Goal: Task Accomplishment & Management: Complete application form

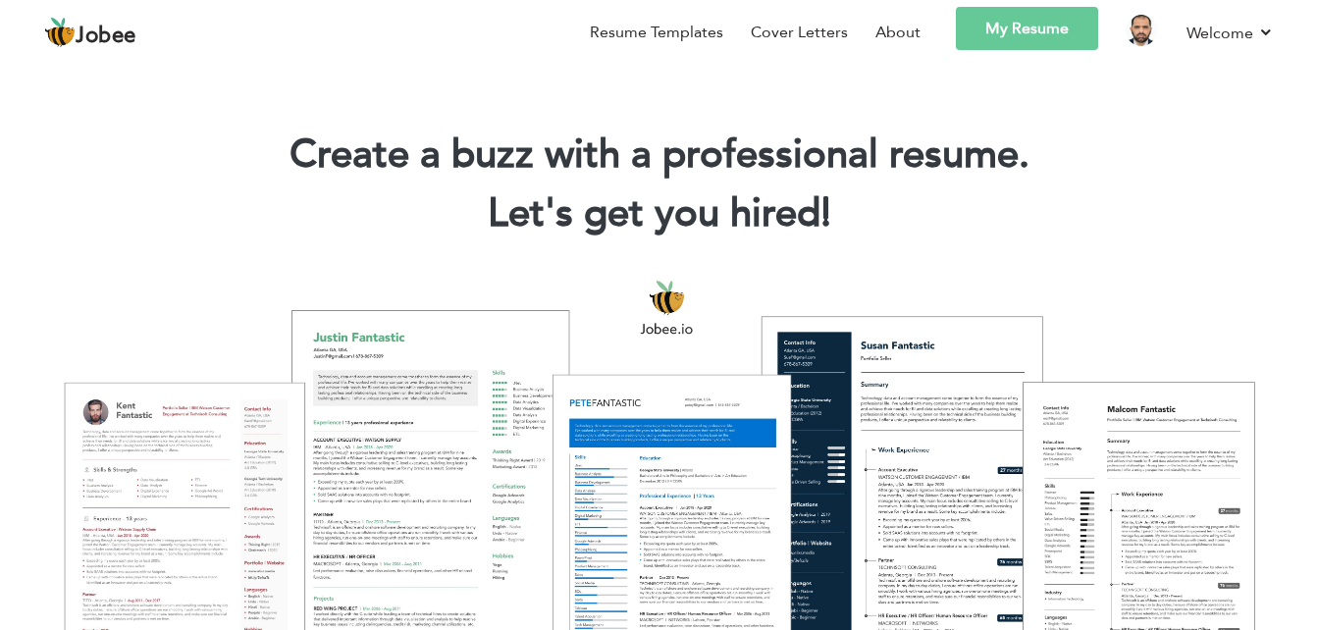
click at [1041, 38] on link "My Resume" at bounding box center [1027, 28] width 142 height 43
click at [1010, 22] on link "My Resume" at bounding box center [1027, 28] width 142 height 43
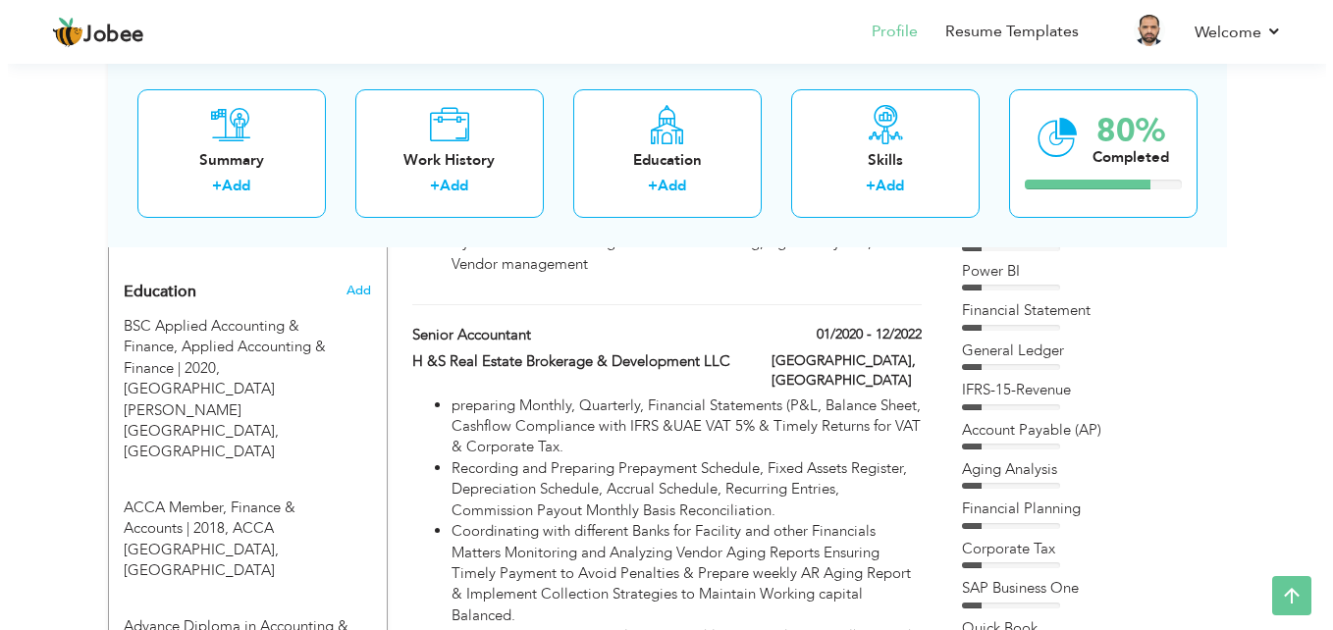
scroll to position [824, 0]
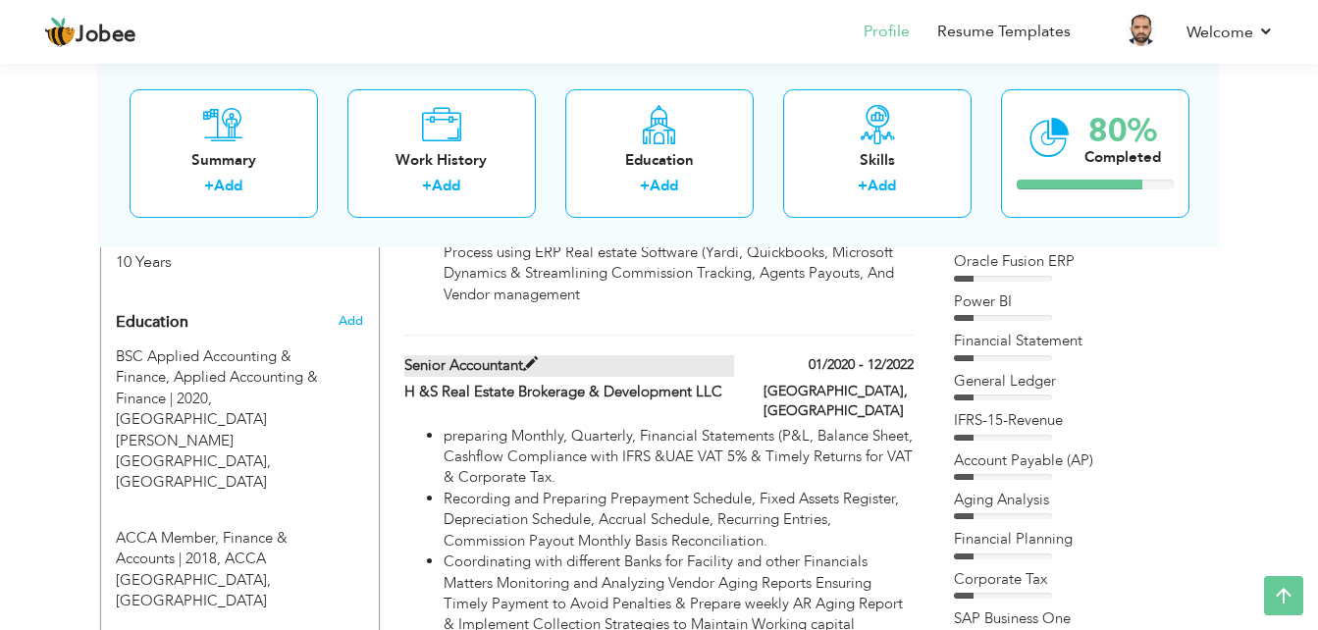
click at [532, 357] on span at bounding box center [530, 364] width 15 height 15
type input "Senior Accountant"
type input "H &S Real Estate Brokerage & Development LLC"
type input "01/2020"
type input "12/2022"
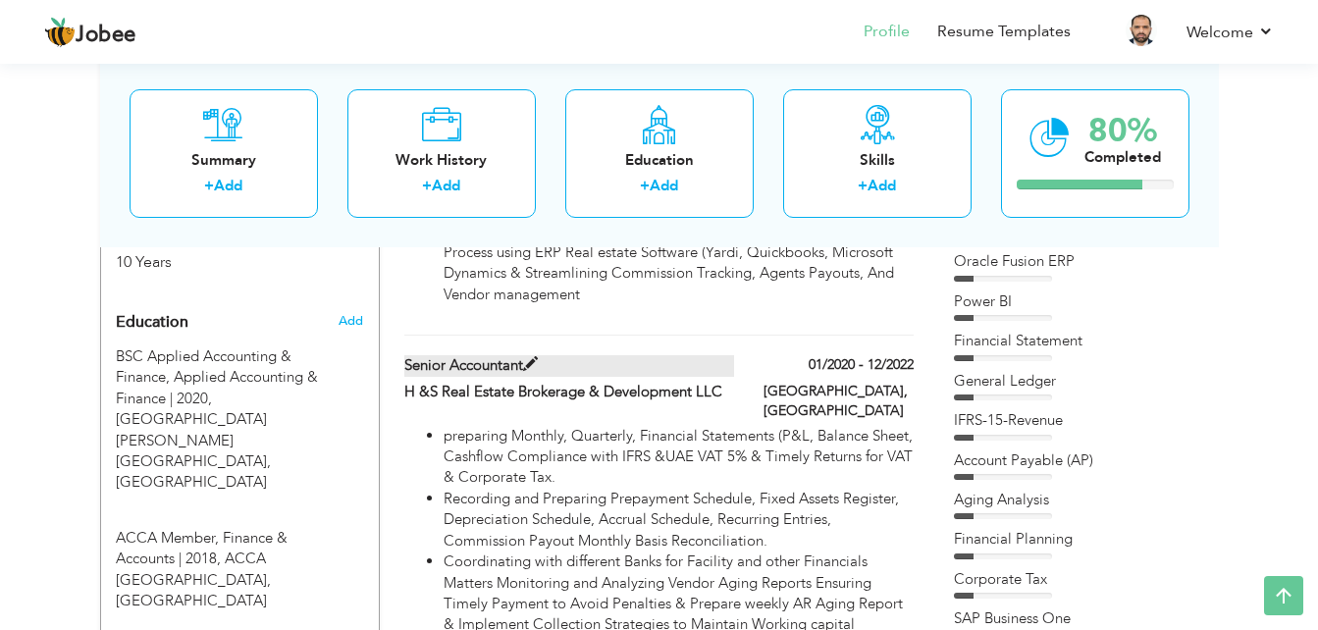
type input "[GEOGRAPHIC_DATA]"
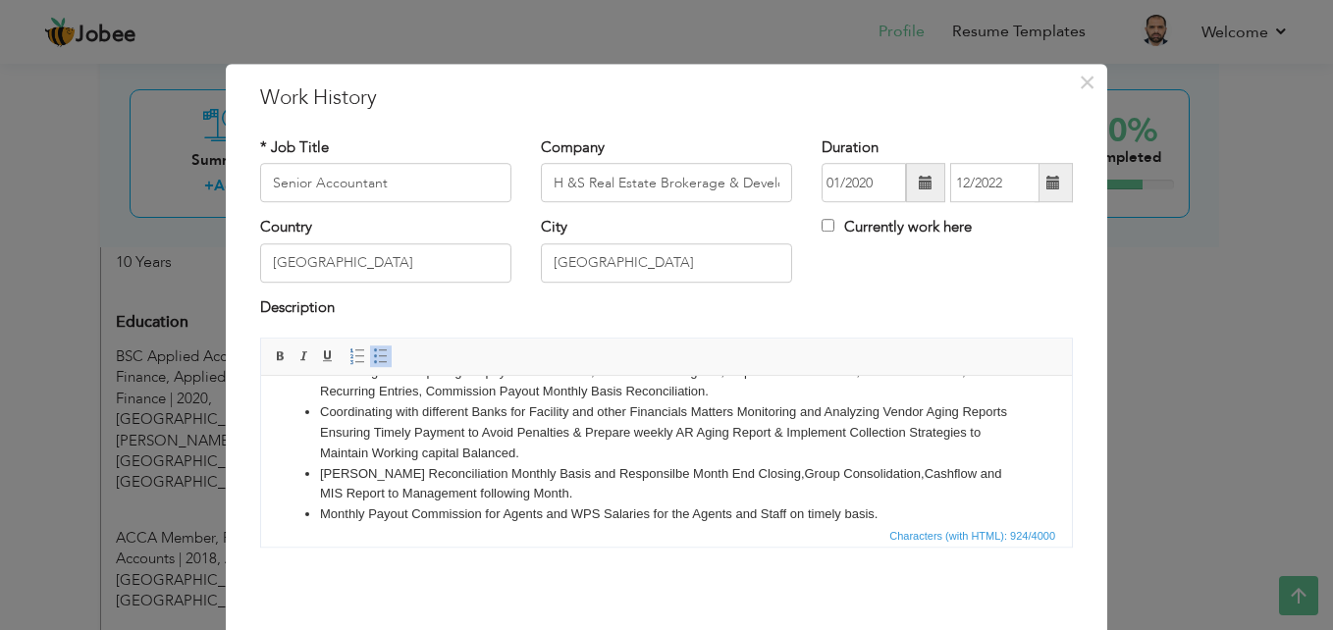
scroll to position [96, 0]
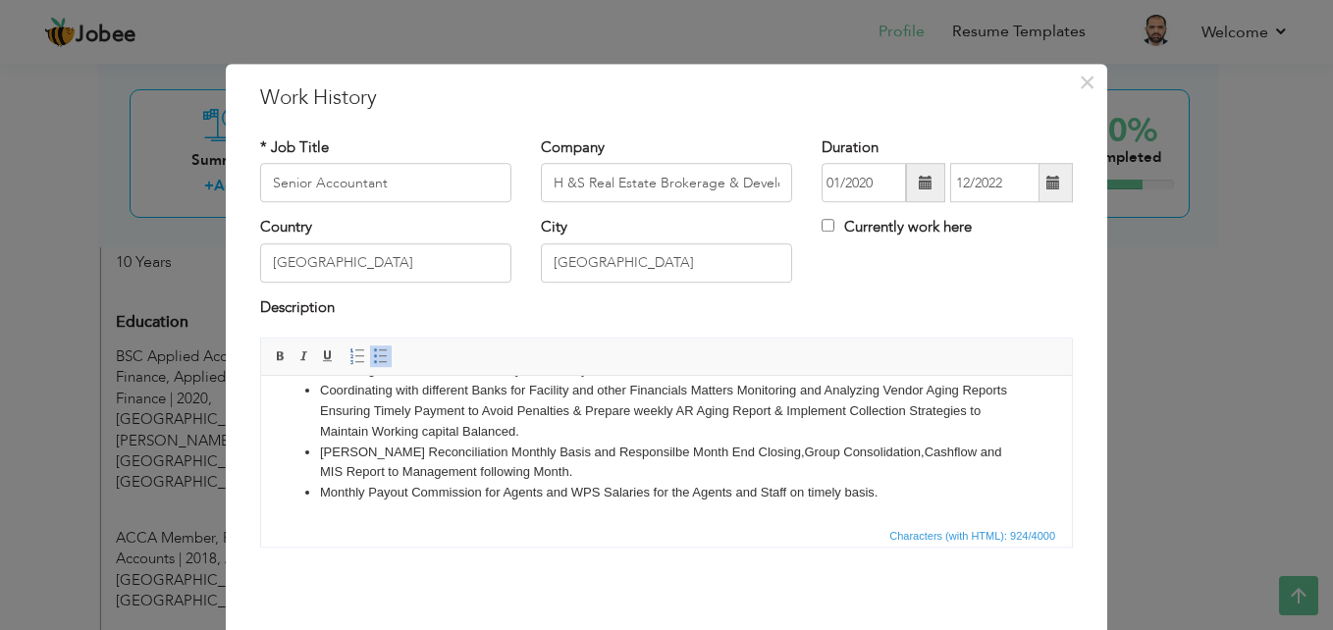
drag, startPoint x: 1065, startPoint y: 421, endPoint x: 1332, endPoint y: 864, distance: 516.9
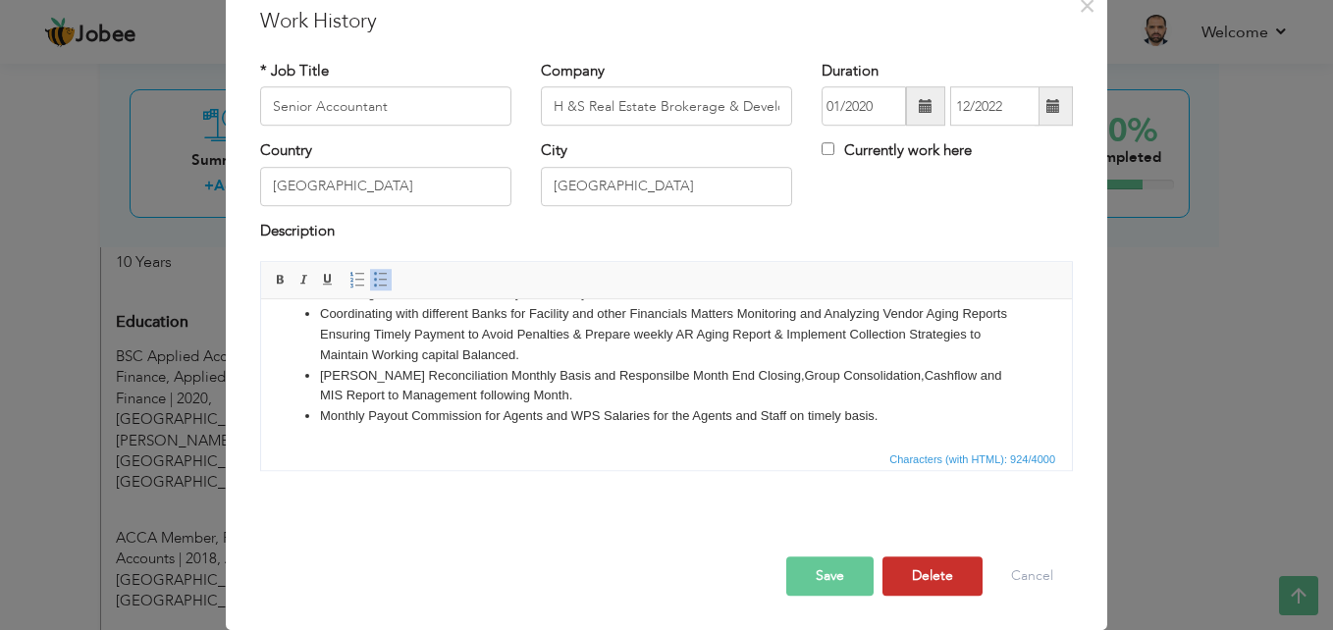
click at [926, 579] on button "Delete" at bounding box center [932, 576] width 100 height 39
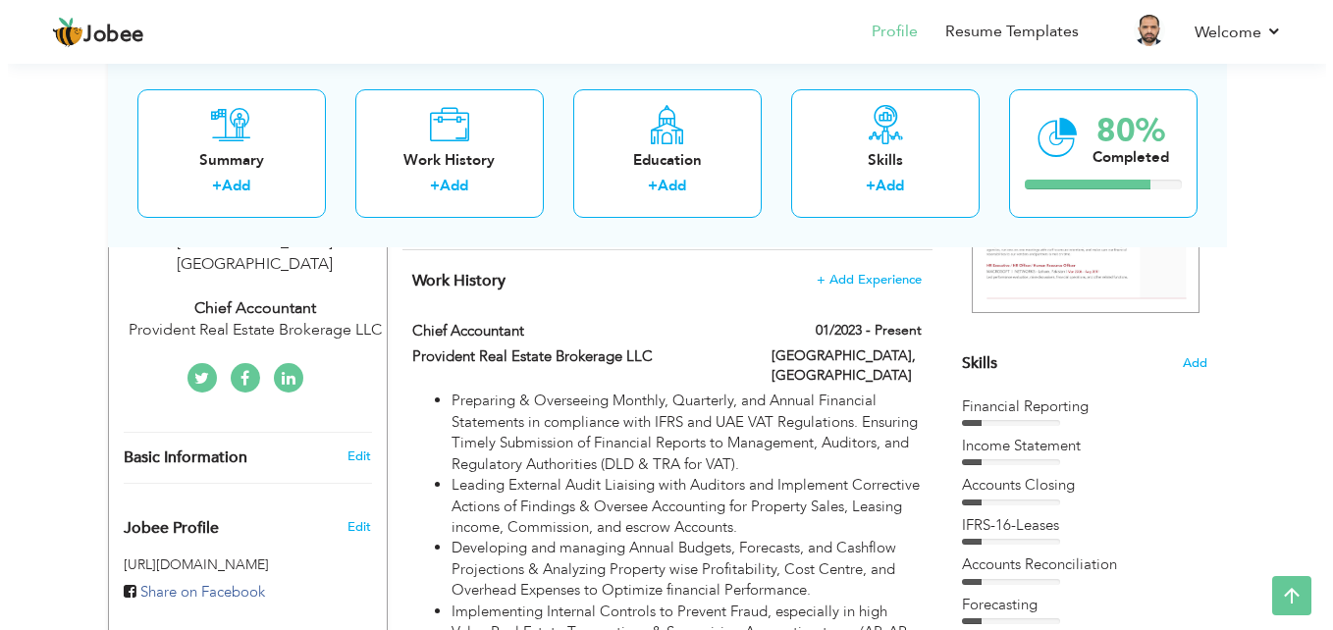
scroll to position [392, 0]
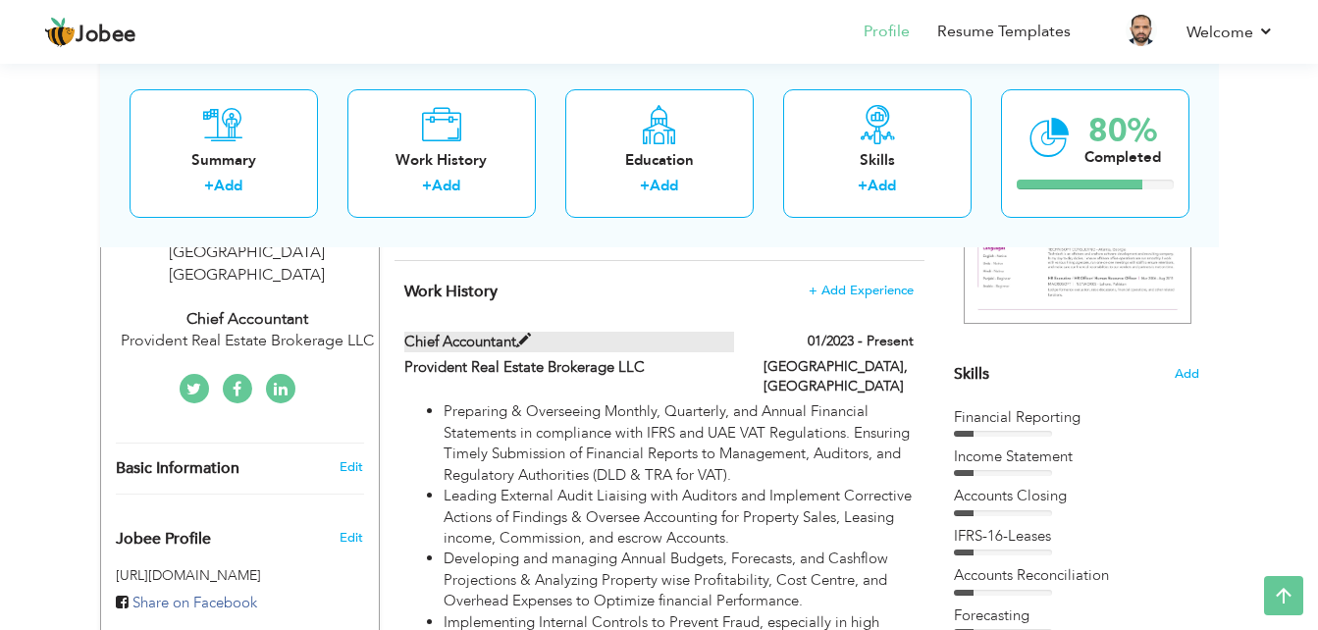
click at [527, 337] on span at bounding box center [523, 341] width 15 height 15
type input "Chief Accountant"
type input "Provident Real Estate Brokerage LLC"
type input "01/2023"
type input "Uni"
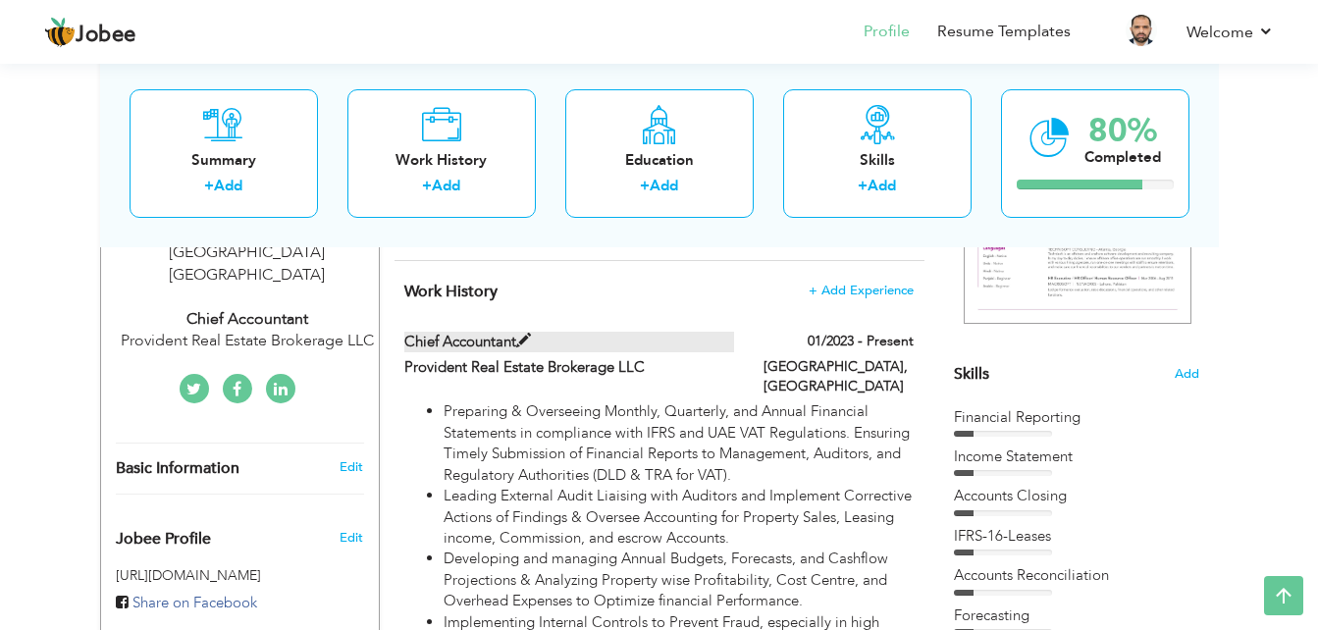
checkbox input "true"
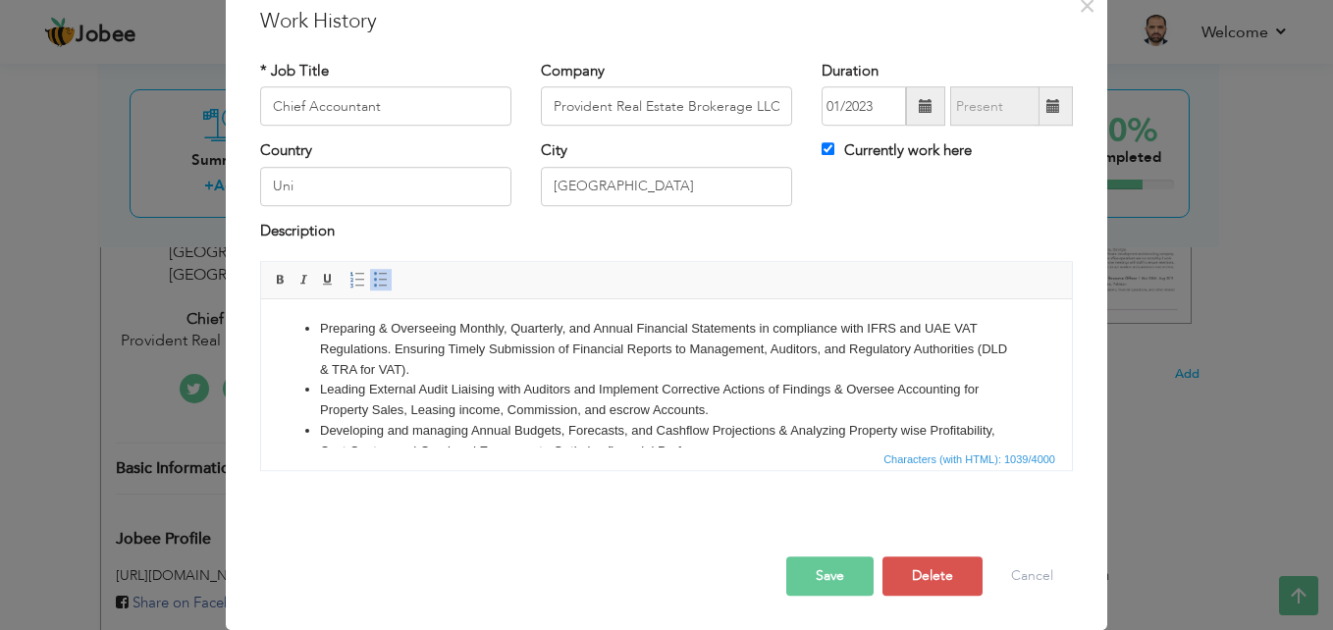
scroll to position [0, 0]
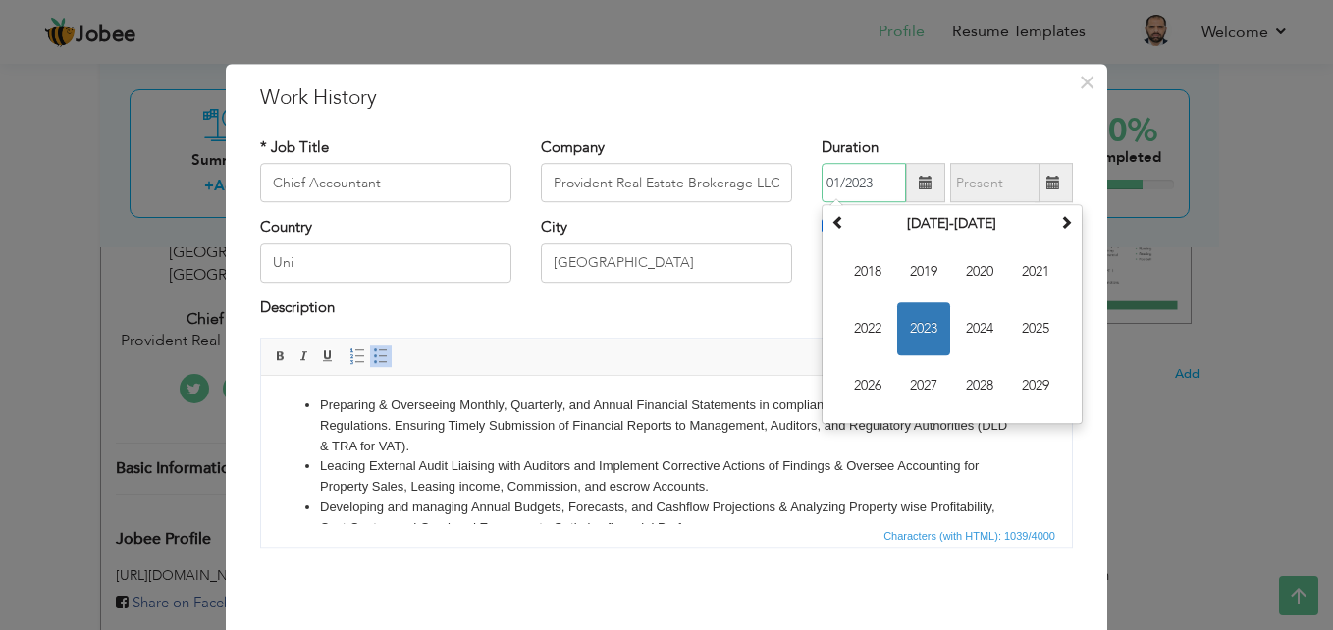
click at [868, 179] on input "01/2023" at bounding box center [864, 183] width 84 height 39
click at [967, 260] on span "2020" at bounding box center [979, 272] width 53 height 53
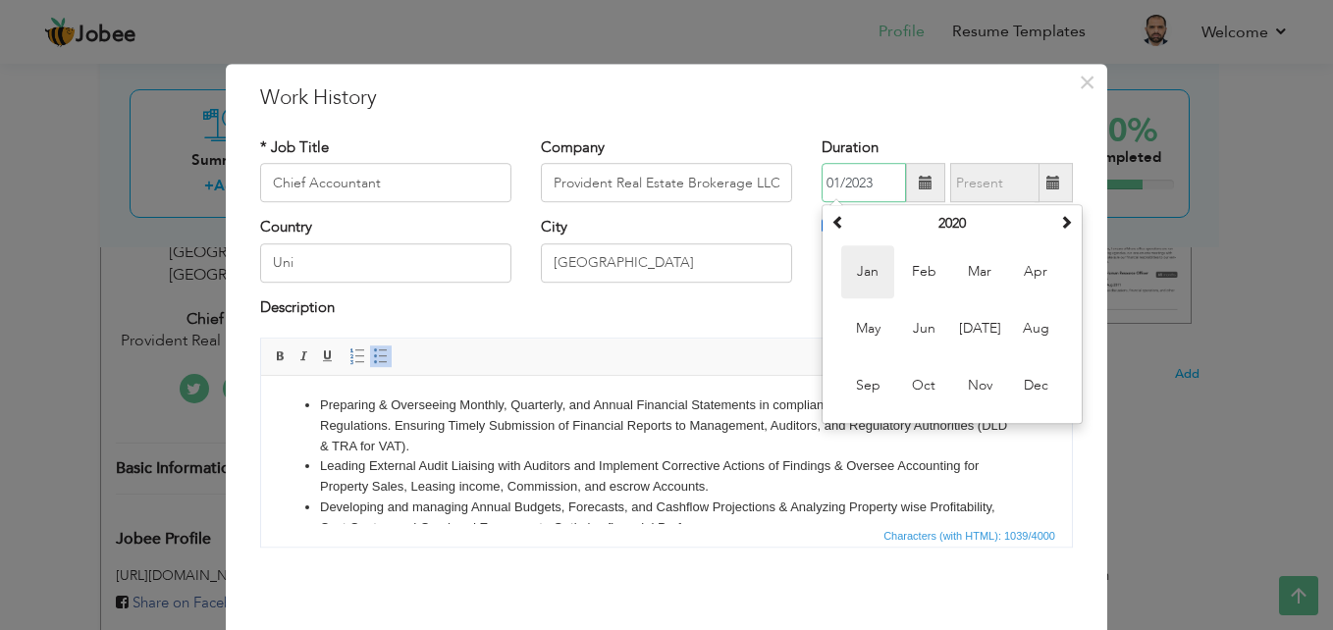
click at [858, 266] on span "Jan" at bounding box center [867, 272] width 53 height 53
type input "01/2020"
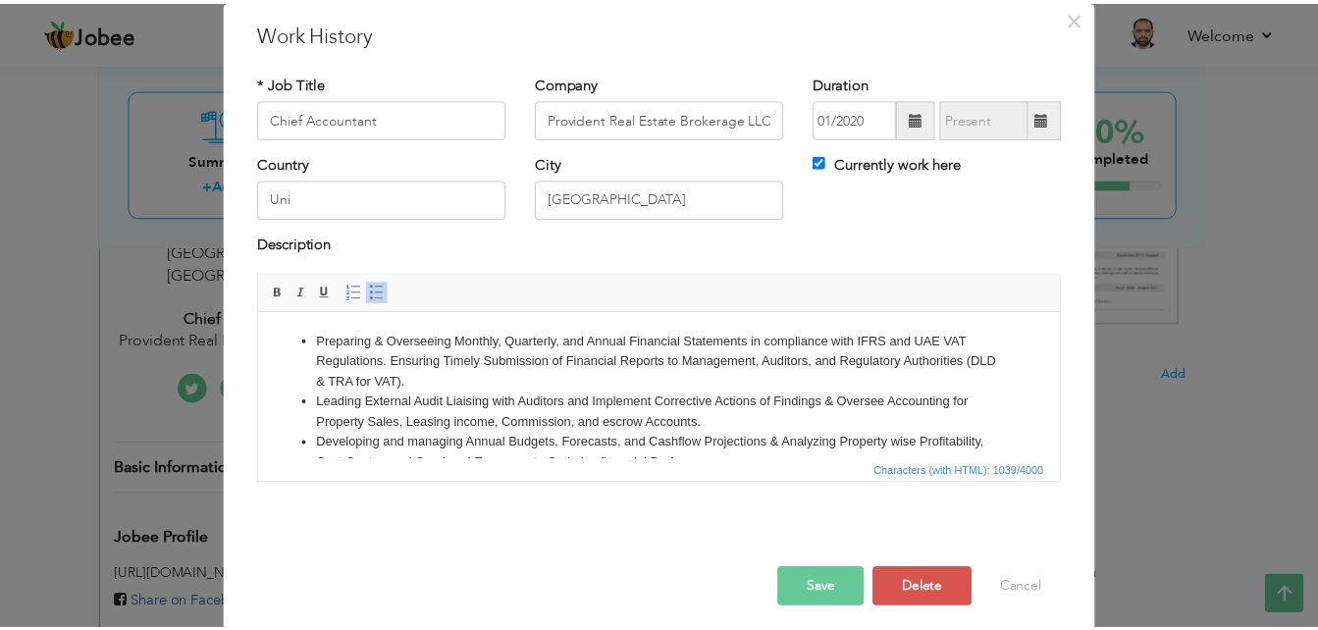
scroll to position [77, 0]
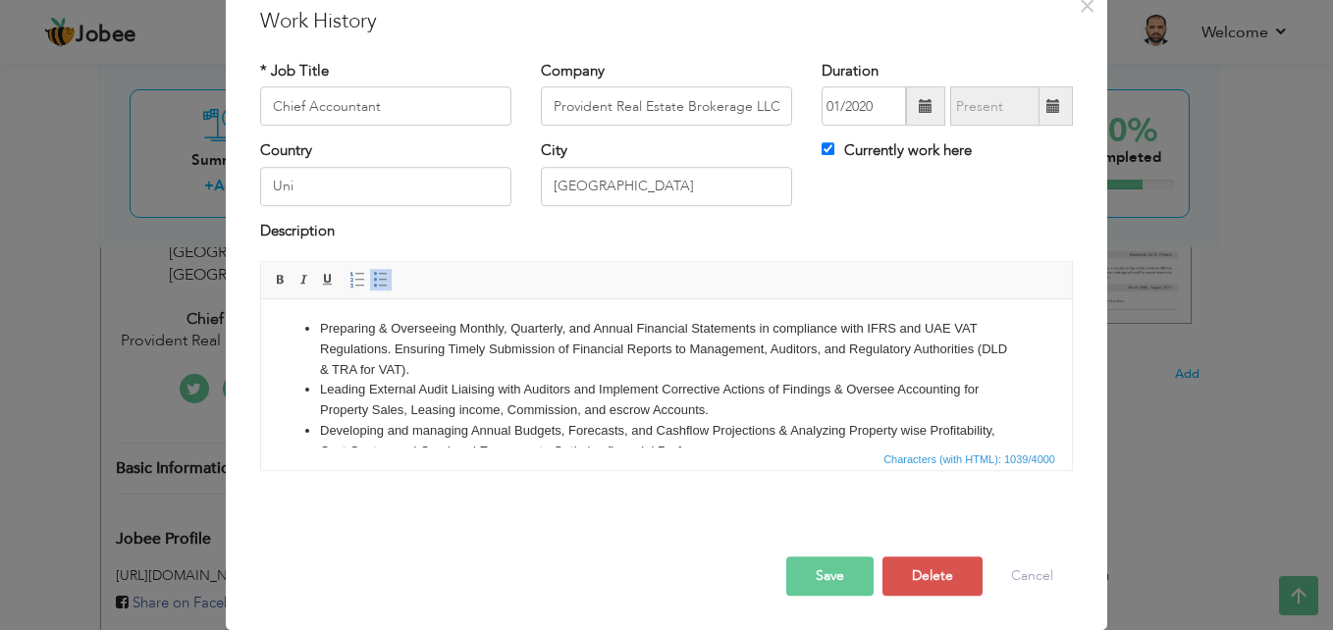
click at [819, 573] on button "Save" at bounding box center [829, 576] width 87 height 39
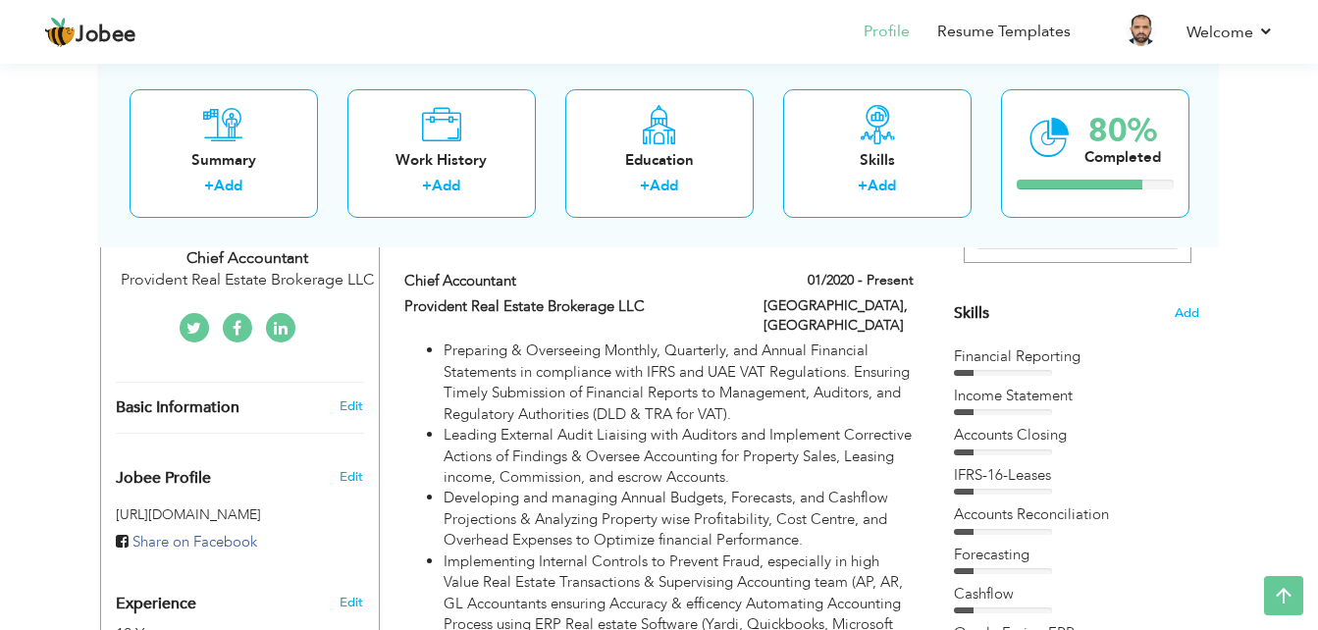
scroll to position [392, 0]
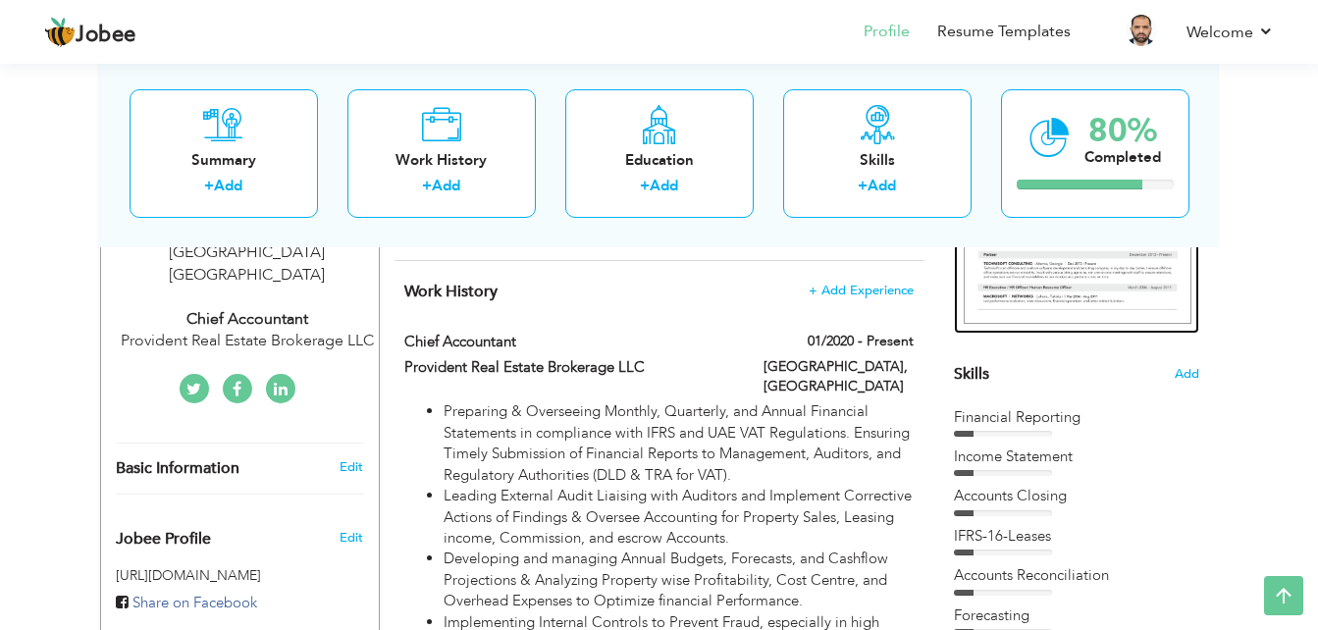
click at [1065, 269] on img at bounding box center [1078, 177] width 228 height 294
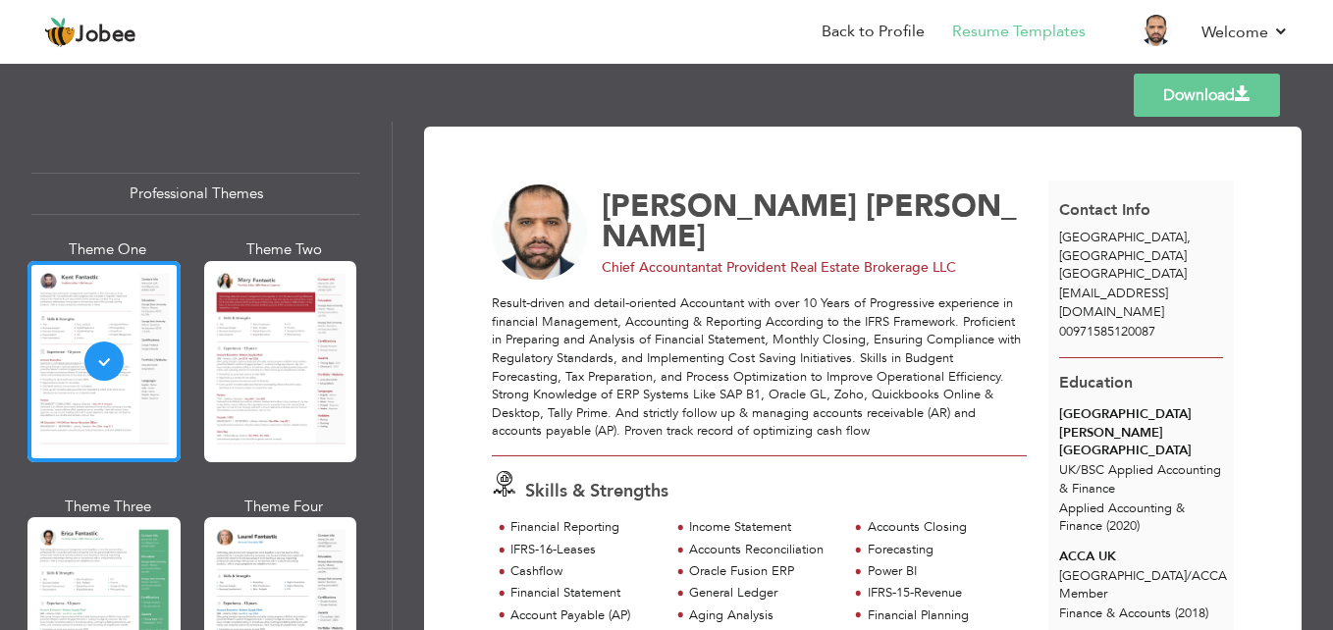
click at [1186, 90] on link "Download" at bounding box center [1207, 95] width 146 height 43
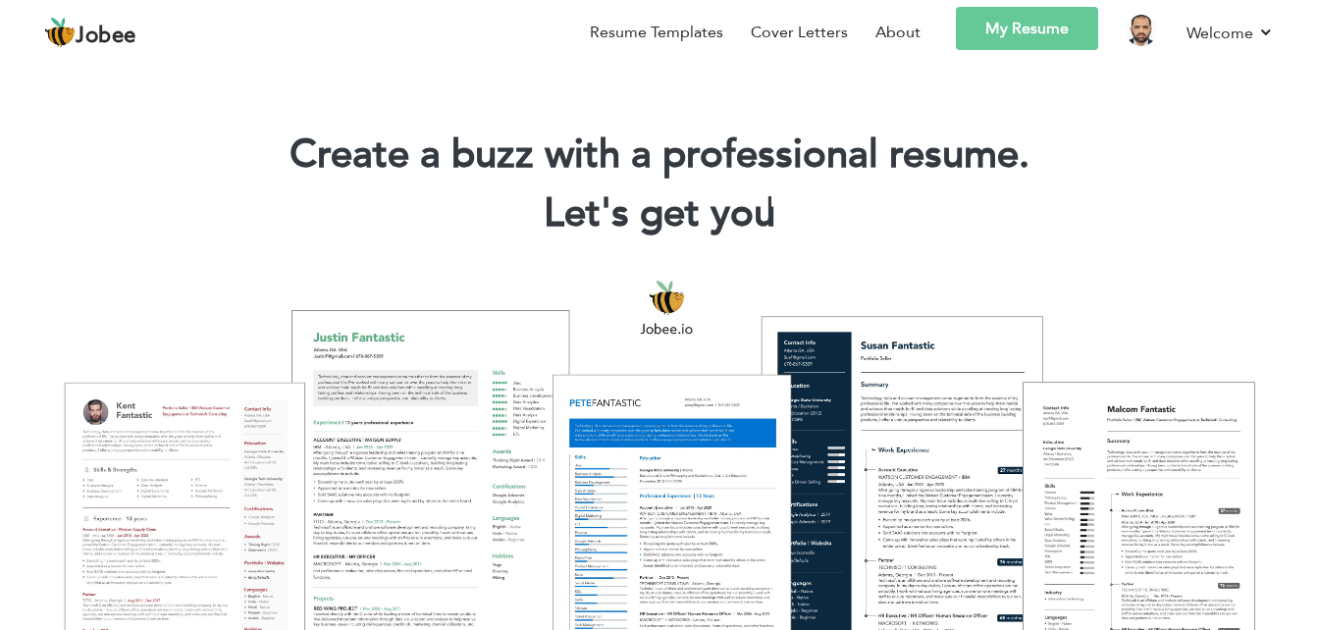
click at [999, 27] on link "My Resume" at bounding box center [1027, 28] width 142 height 43
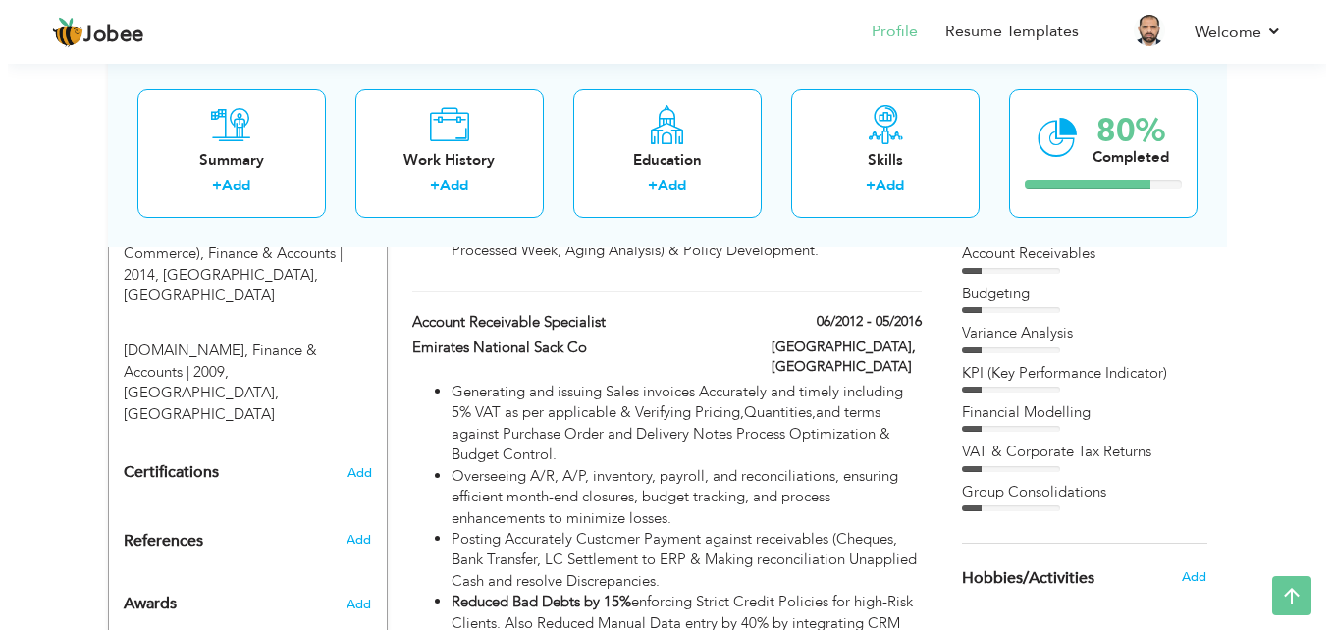
scroll to position [1712, 0]
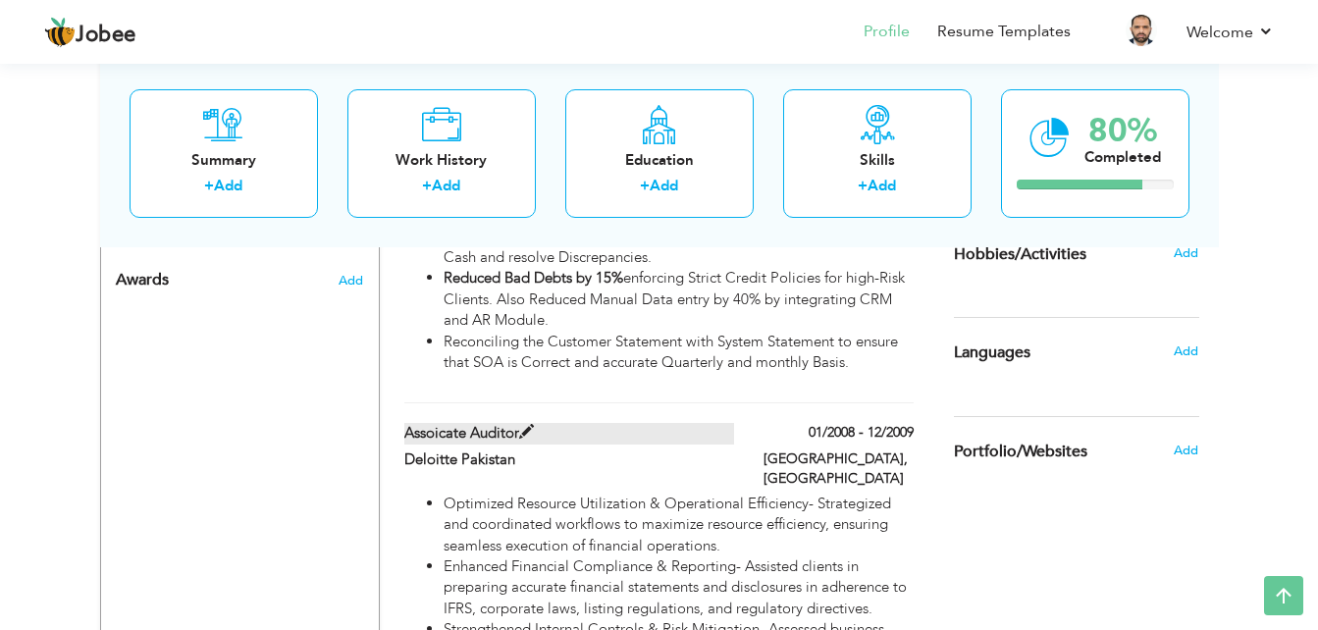
click at [524, 425] on span at bounding box center [526, 432] width 15 height 15
type input "Assoicate Auditor"
type input "Deloitte Pakistan"
type input "01/2008"
type input "12/2009"
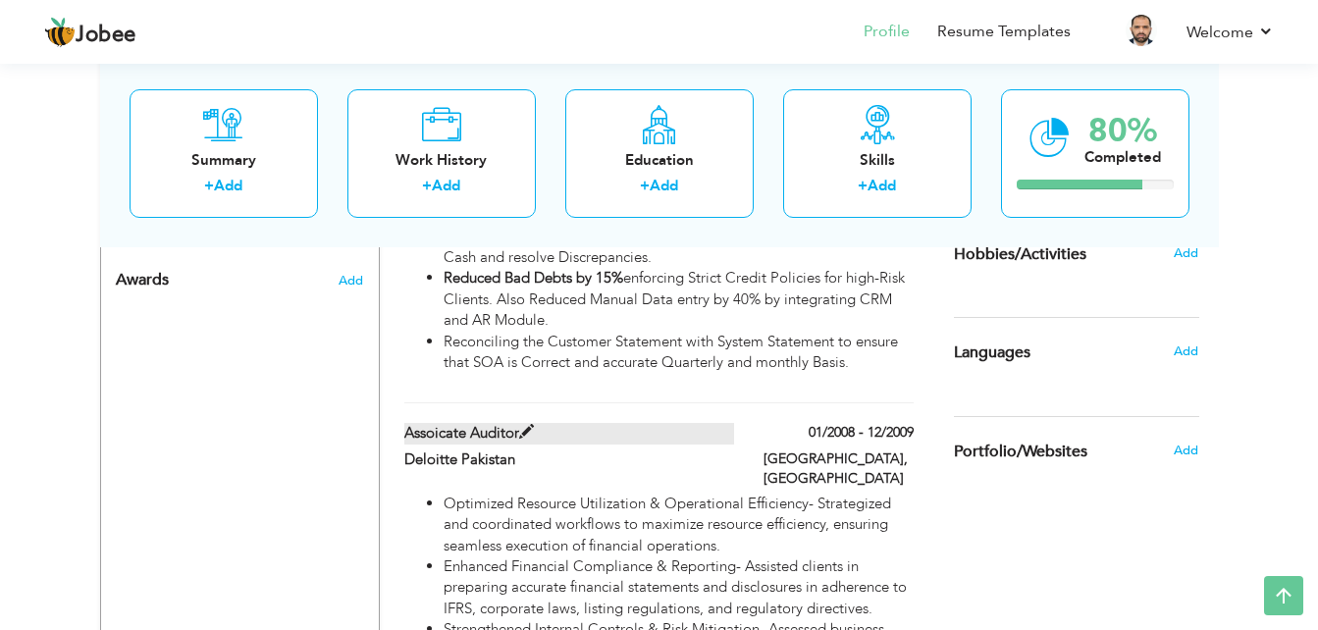
type input "[GEOGRAPHIC_DATA]"
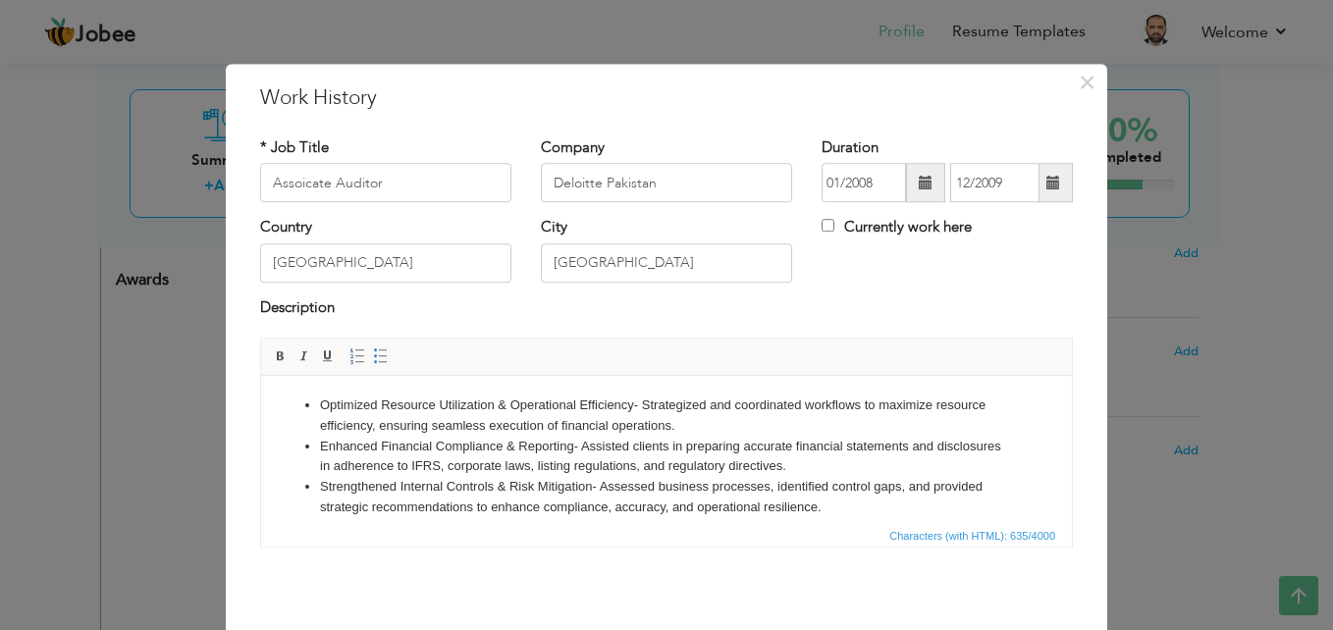
click at [919, 182] on span at bounding box center [926, 183] width 14 height 14
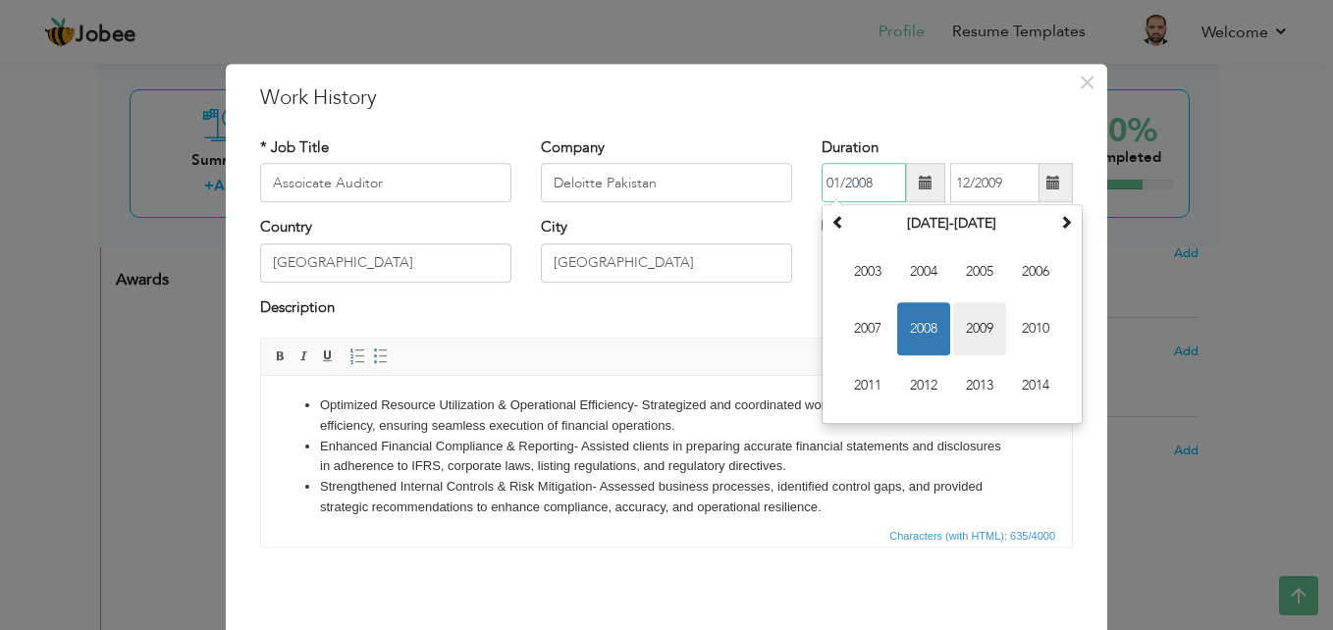
click at [964, 321] on span "2009" at bounding box center [979, 329] width 53 height 53
click at [908, 374] on span "Oct" at bounding box center [923, 386] width 53 height 53
type input "10/2009"
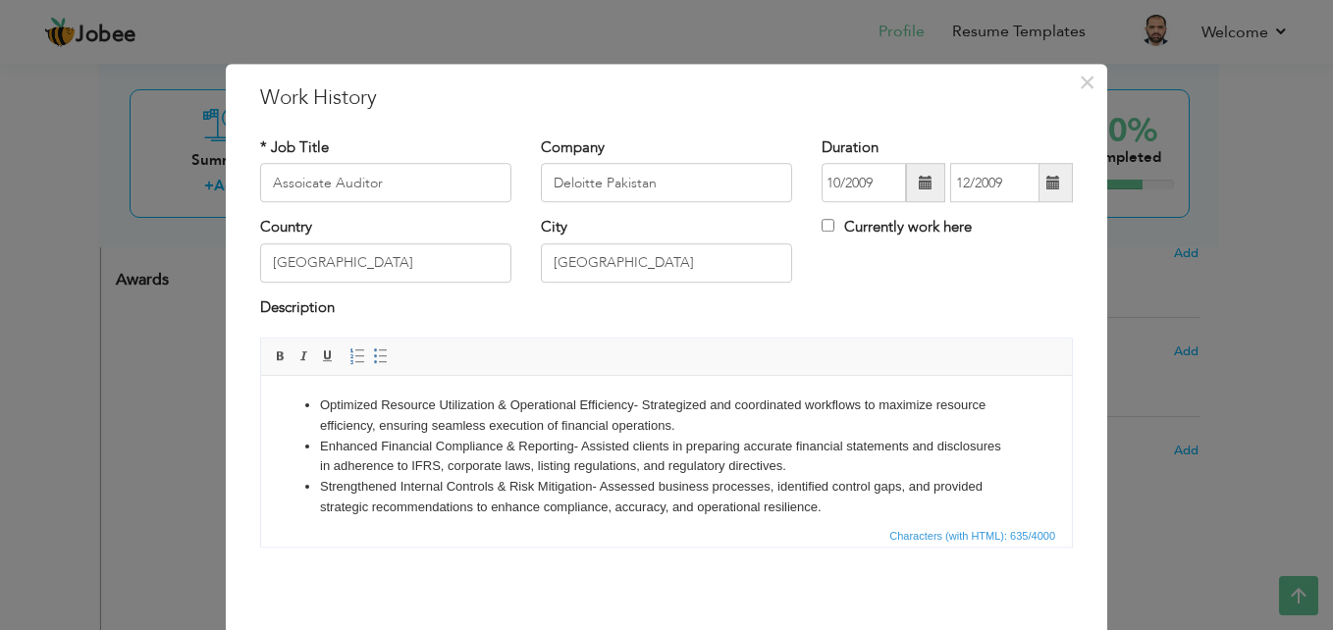
click at [1051, 183] on span at bounding box center [1053, 183] width 14 height 14
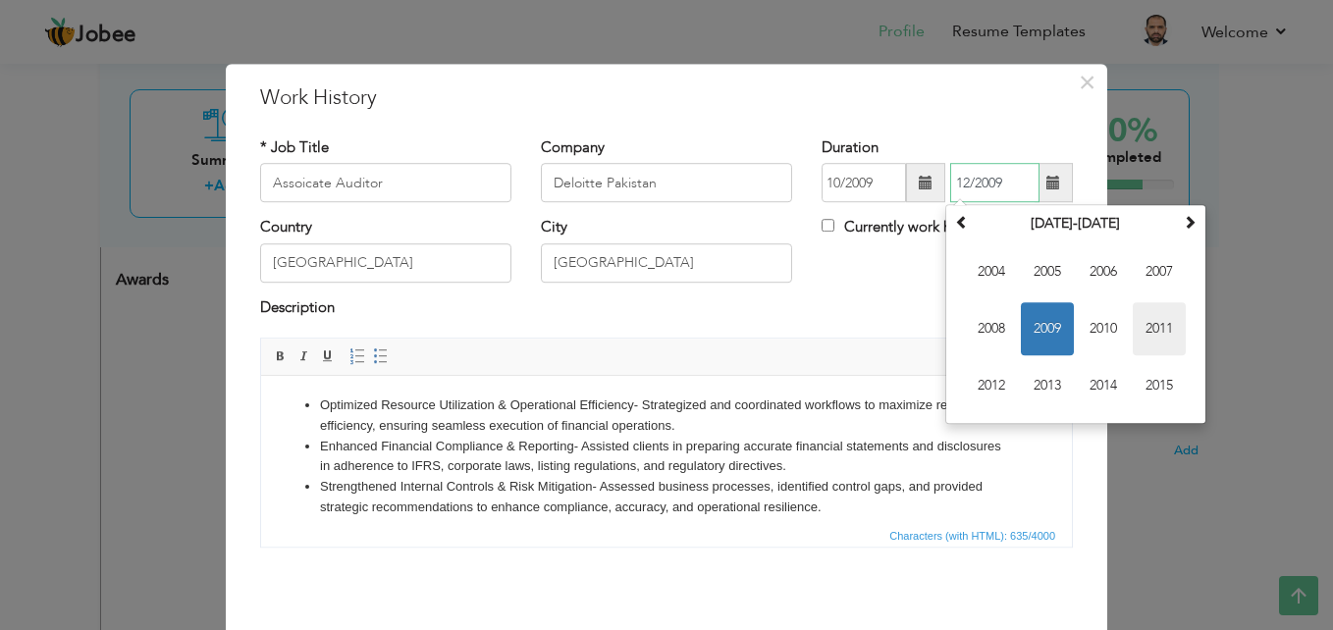
click at [1160, 326] on span "2011" at bounding box center [1159, 329] width 53 height 53
click at [1150, 381] on span "Dec" at bounding box center [1159, 386] width 53 height 53
type input "12/2011"
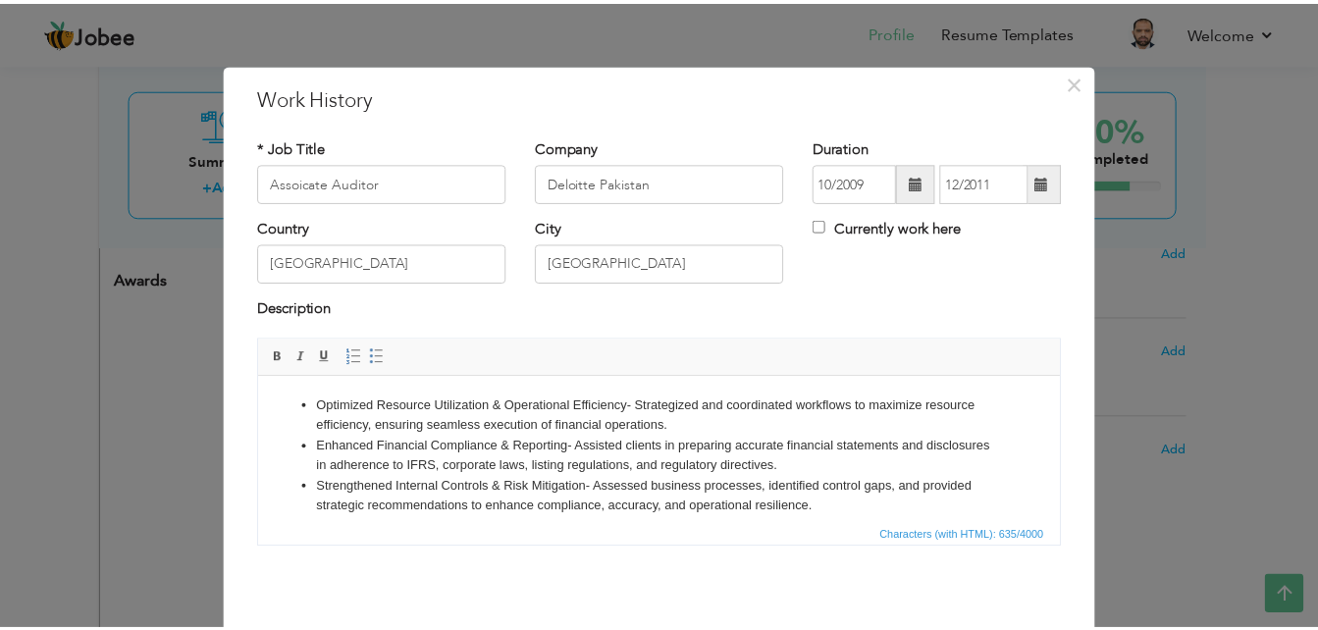
scroll to position [77, 0]
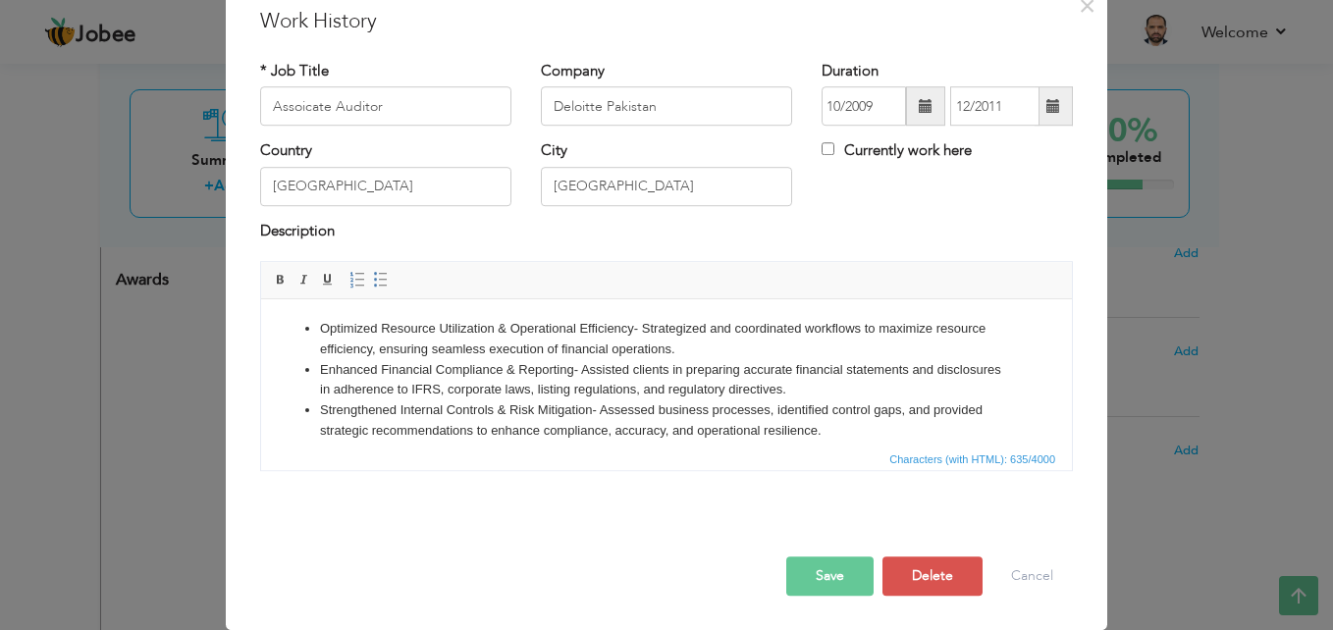
click at [826, 573] on button "Save" at bounding box center [829, 576] width 87 height 39
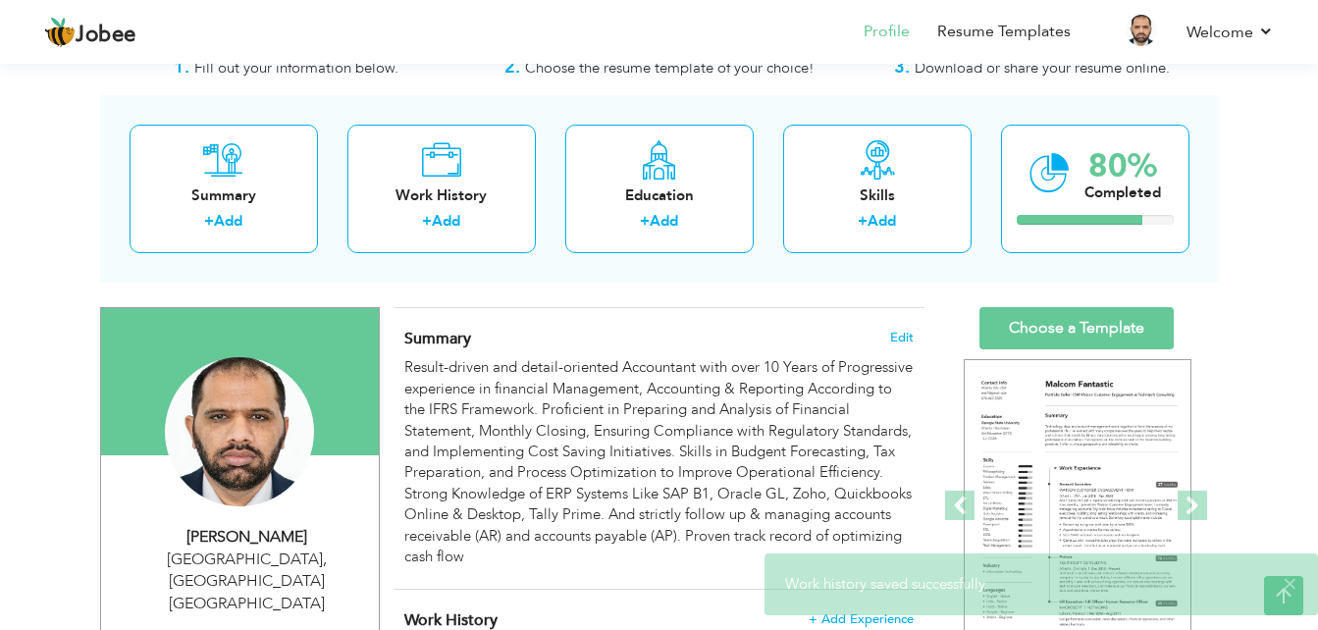
scroll to position [60, 0]
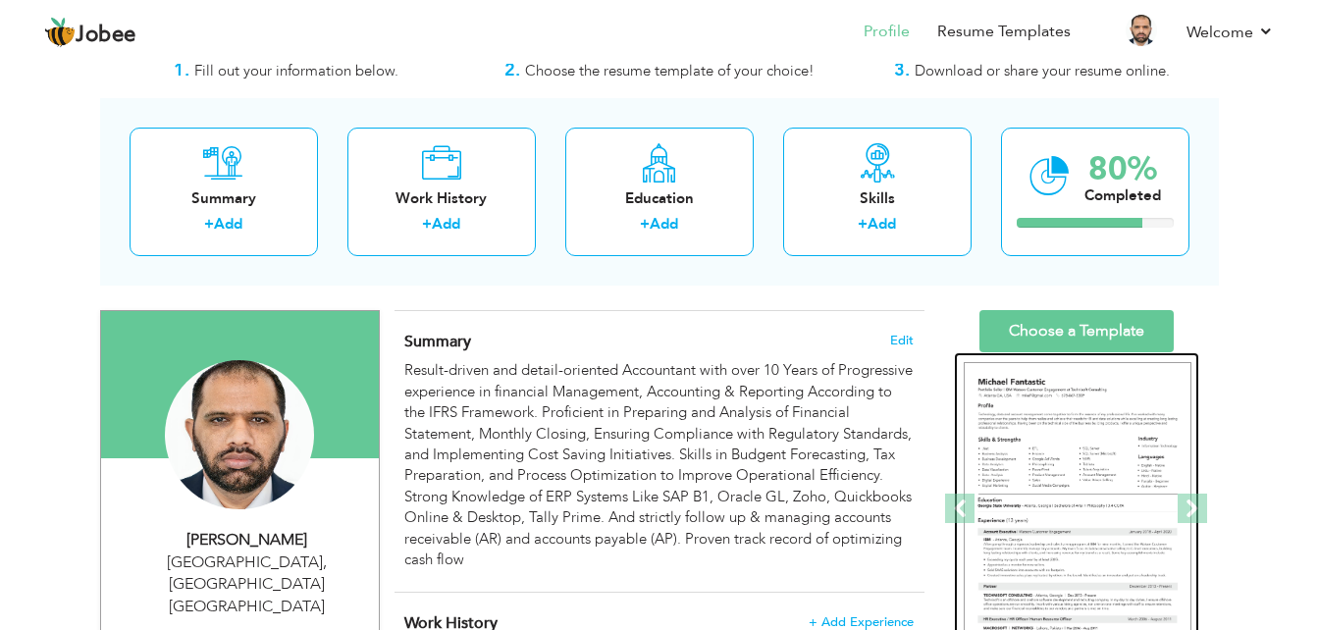
click at [1069, 476] on img at bounding box center [1078, 509] width 228 height 294
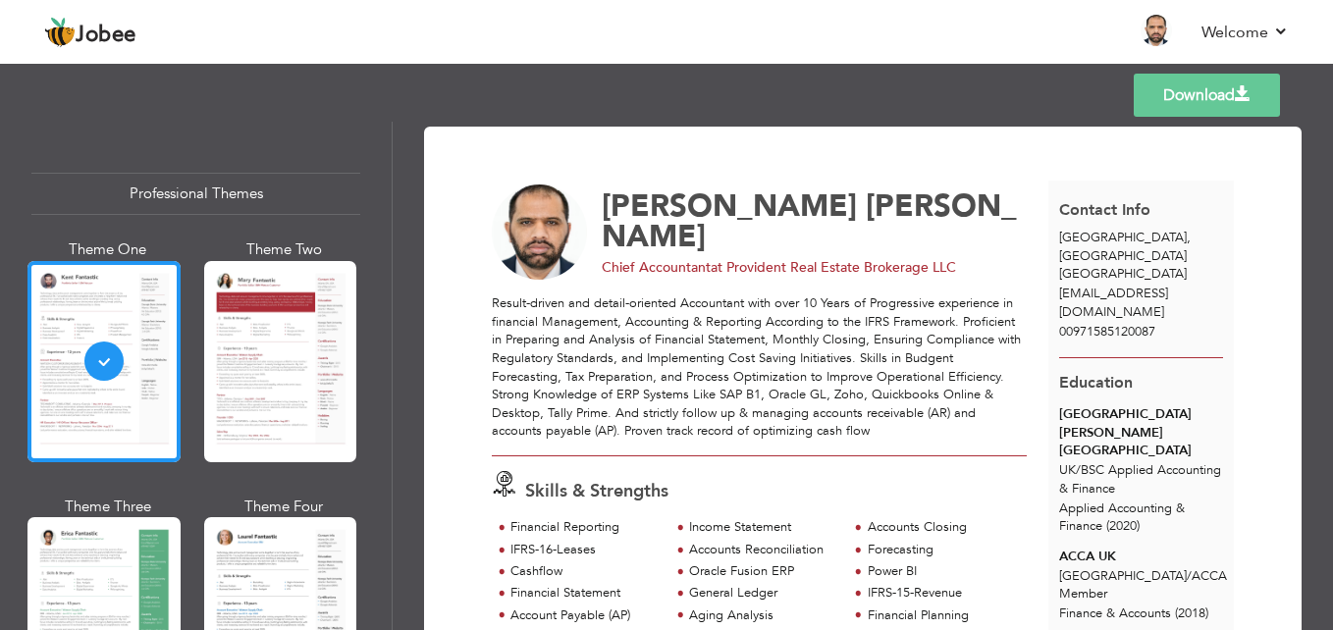
click at [1181, 95] on link "Download" at bounding box center [1207, 95] width 146 height 43
